Goal: Task Accomplishment & Management: Manage account settings

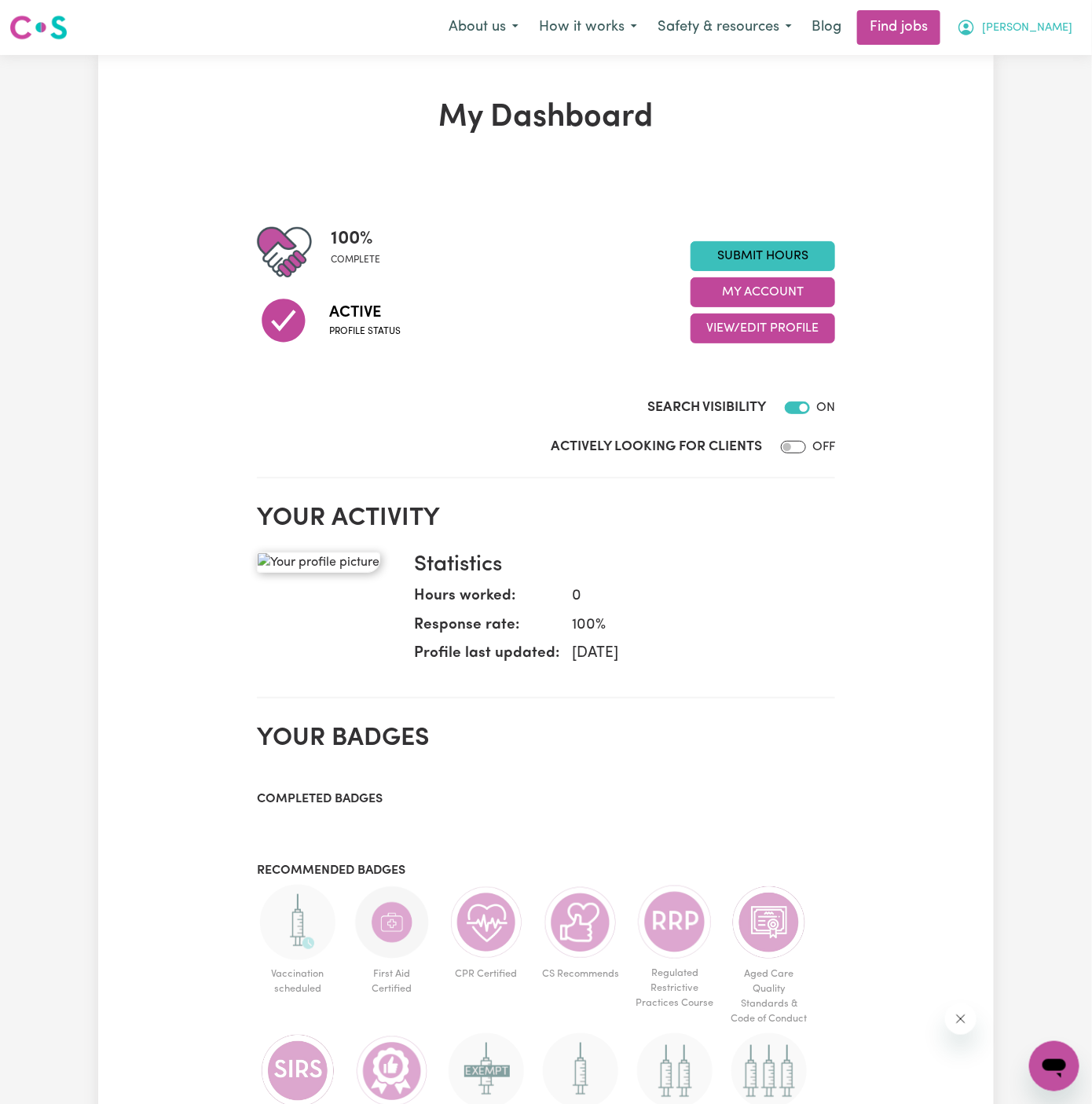
click at [1051, 23] on span "[PERSON_NAME]" at bounding box center [1027, 28] width 90 height 17
click at [1034, 118] on link "Logout" at bounding box center [1020, 120] width 124 height 30
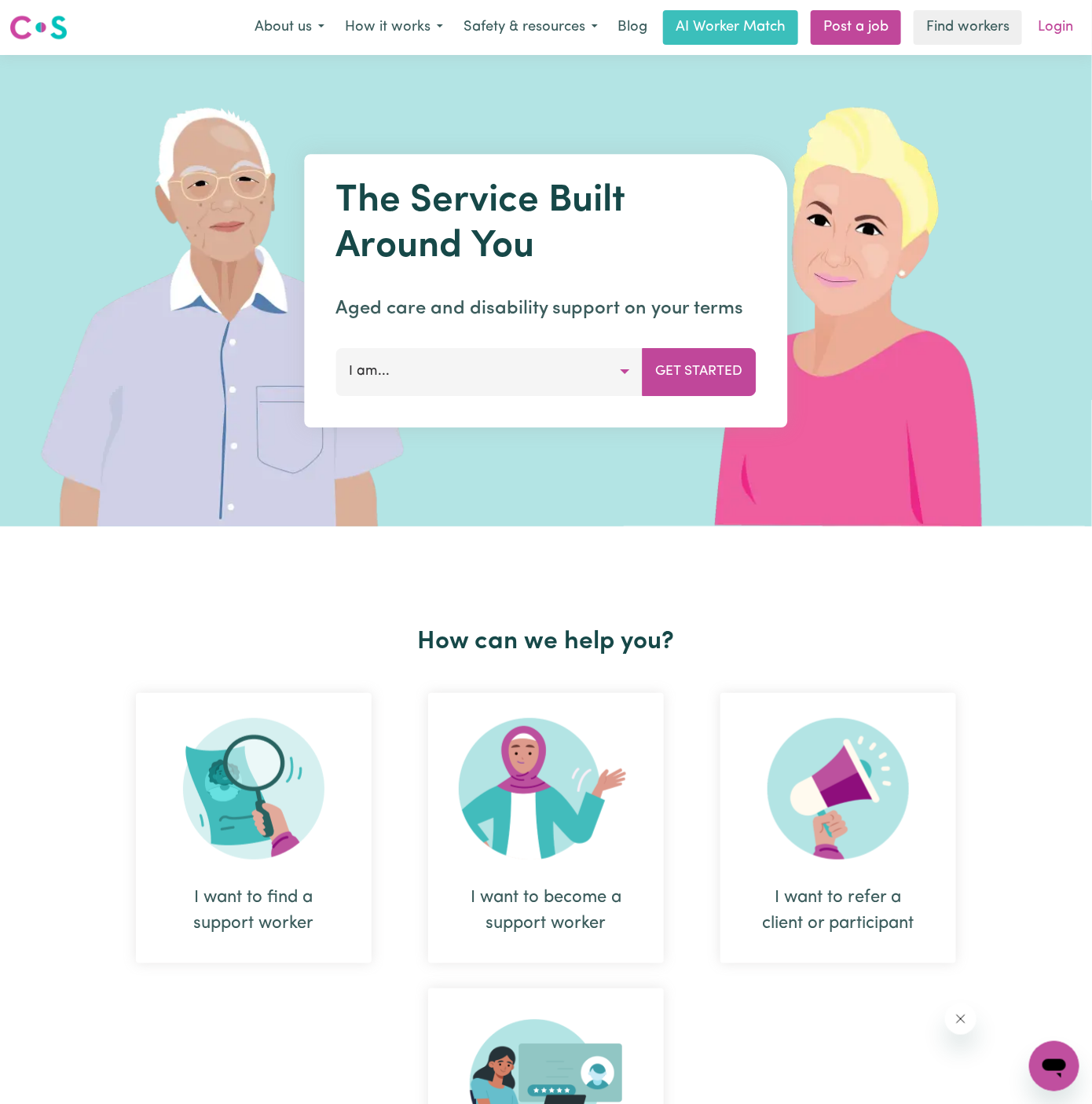
click at [1053, 31] on link "Login" at bounding box center [1055, 27] width 54 height 34
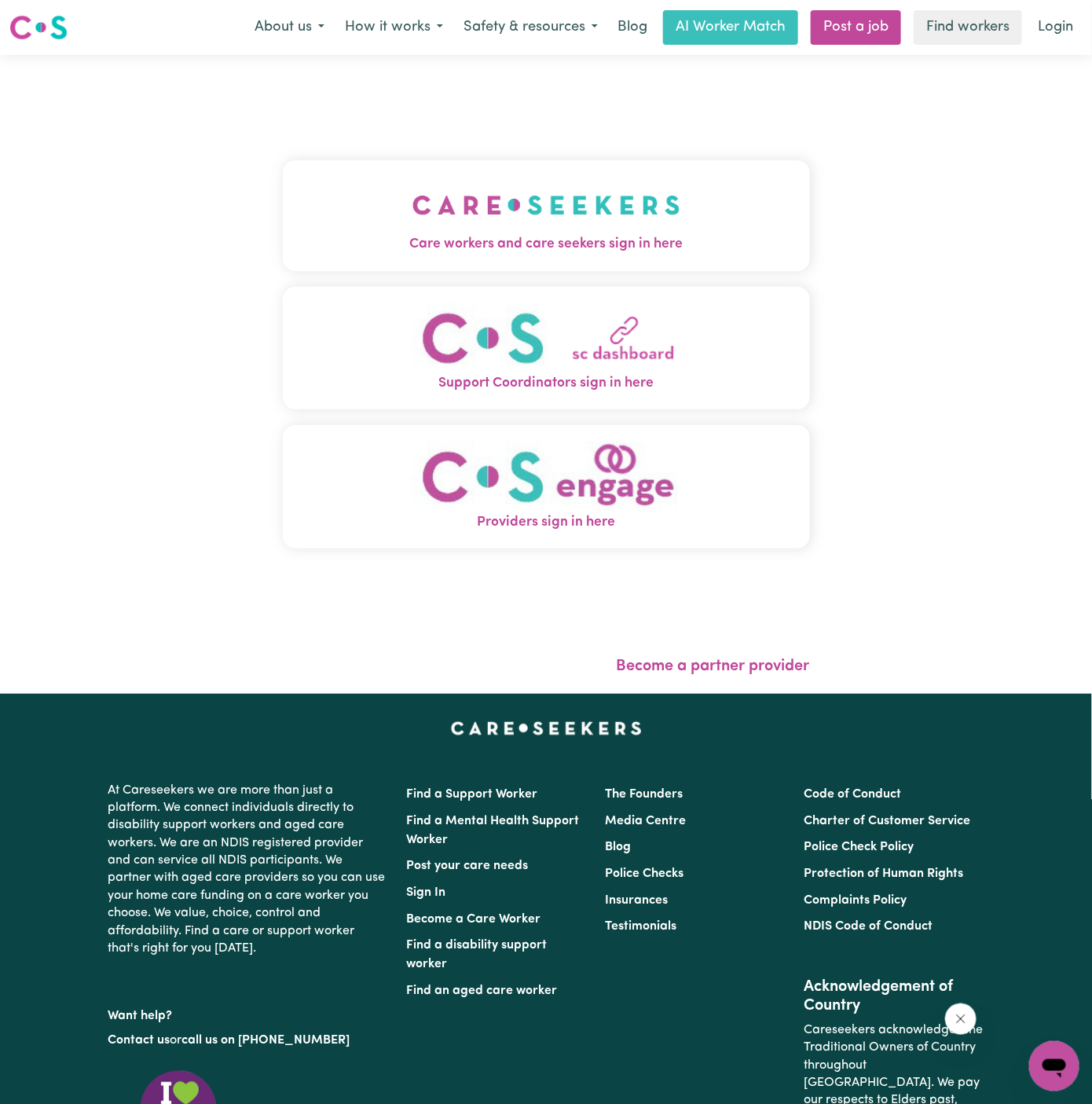
click at [412, 231] on img "Care workers and care seekers sign in here" at bounding box center [546, 205] width 268 height 58
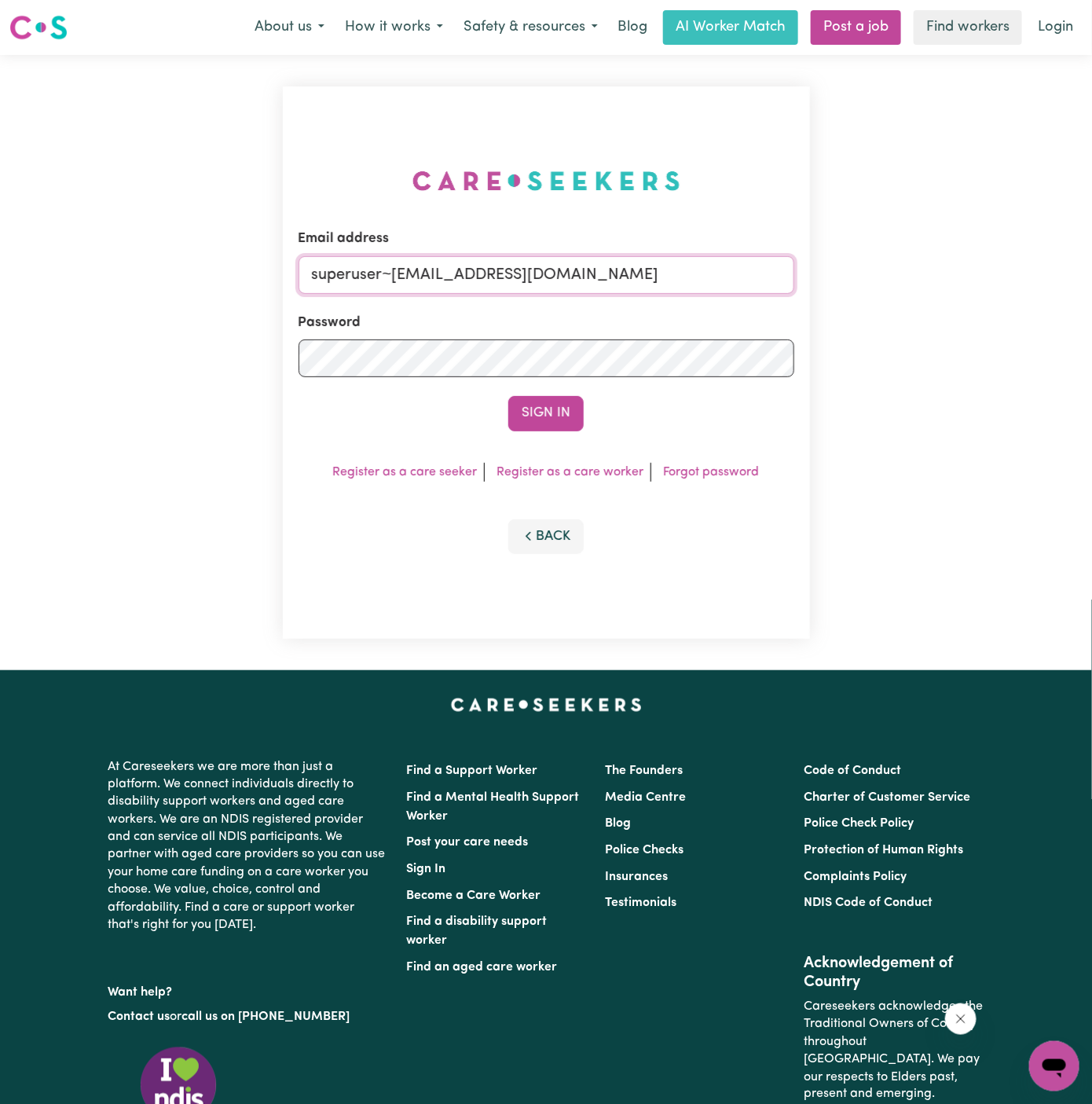
click at [517, 286] on input "superuser~[EMAIL_ADDRESS][DOMAIN_NAME]" at bounding box center [546, 275] width 496 height 38
drag, startPoint x: 386, startPoint y: 272, endPoint x: 503, endPoint y: 271, distance: 117.0
click at [503, 271] on input "superuser~[EMAIL_ADDRESS][DOMAIN_NAME]" at bounding box center [546, 275] width 496 height 38
drag, startPoint x: 394, startPoint y: 278, endPoint x: 824, endPoint y: 264, distance: 430.2
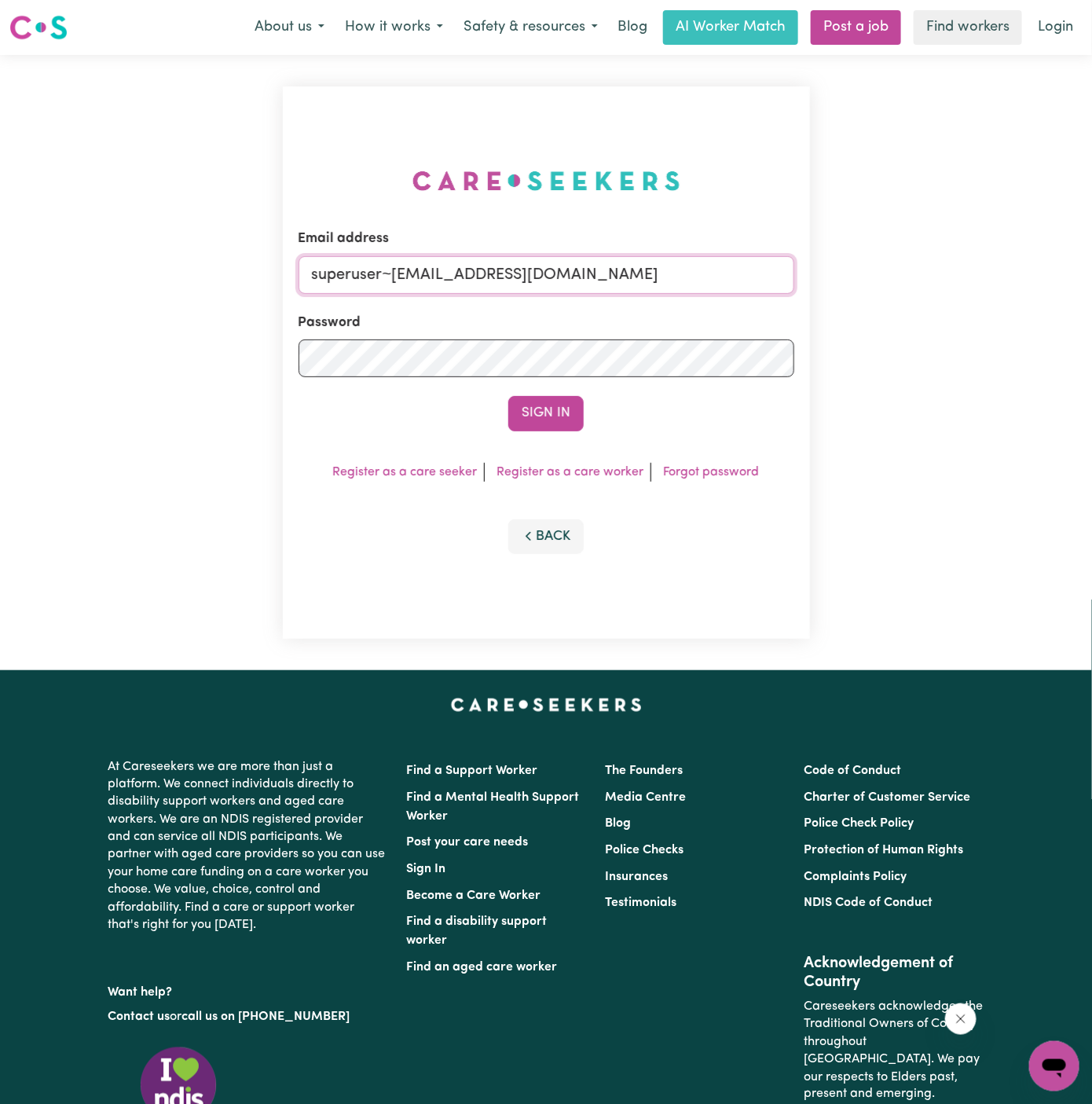
click at [824, 264] on div "Email address superuser~[EMAIL_ADDRESS][DOMAIN_NAME] Password Sign In Register …" at bounding box center [546, 363] width 1092 height 615
paste input "[EMAIL_ADDRESS][DOMAIN_NAME]"
type input "[EMAIL_ADDRESS][DOMAIN_NAME]"
click at [509, 396] on button "Sign In" at bounding box center [546, 413] width 76 height 34
